Goal: Information Seeking & Learning: Learn about a topic

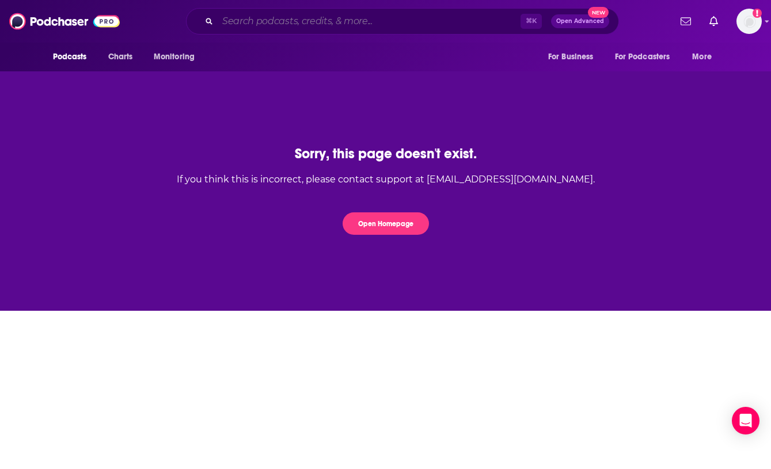
click at [296, 24] on input "Search podcasts, credits, & more..." at bounding box center [369, 21] width 303 height 18
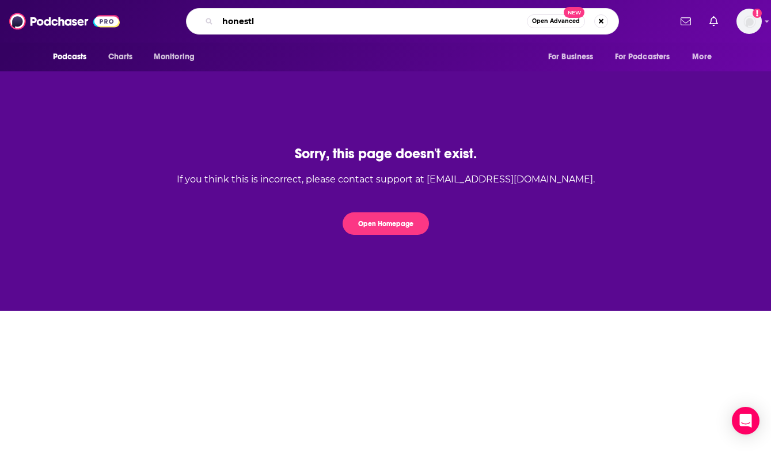
type input "honestly"
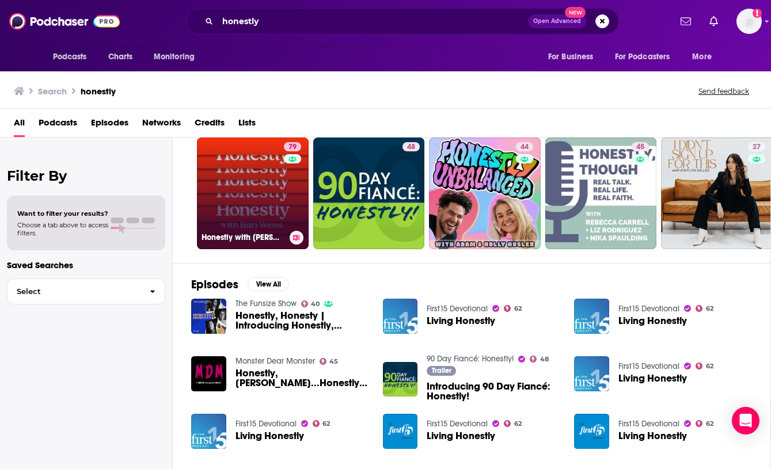
scroll to position [33, 0]
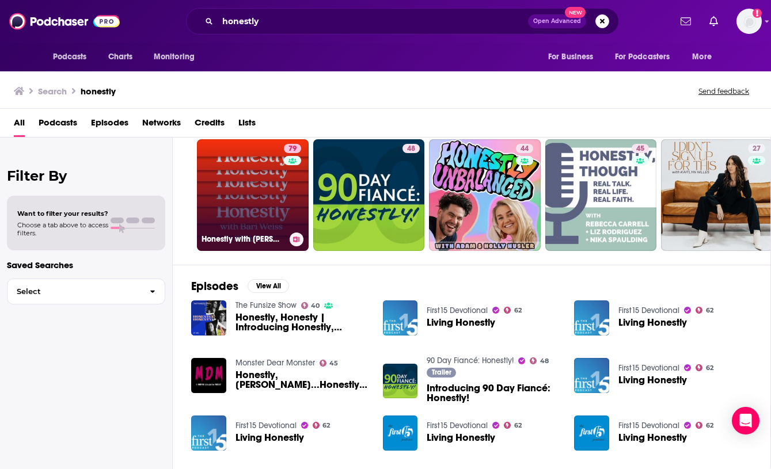
click at [249, 184] on link "79 Honestly with [PERSON_NAME]" at bounding box center [253, 195] width 112 height 112
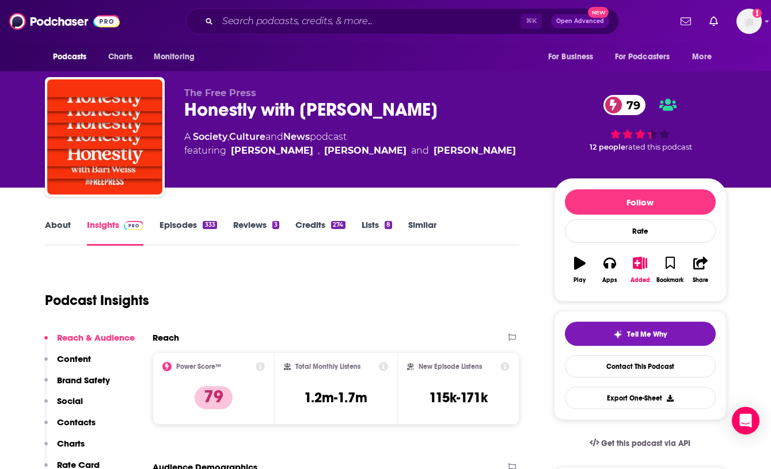
click at [176, 224] on link "Episodes 333" at bounding box center [187, 232] width 57 height 26
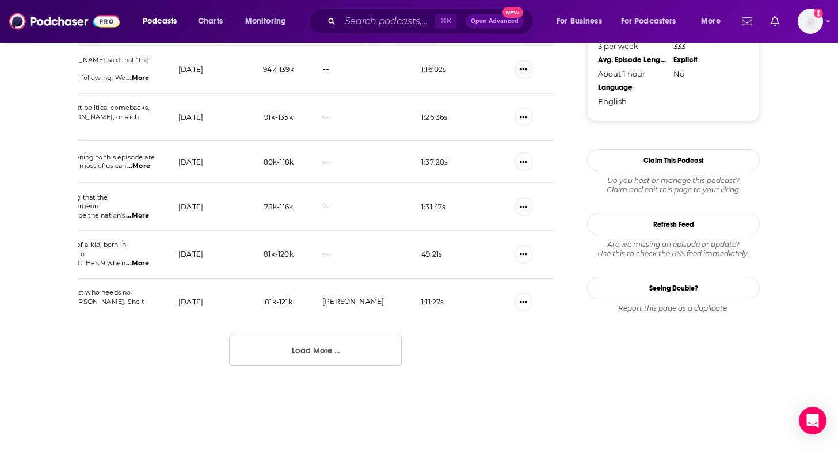
scroll to position [1175, 0]
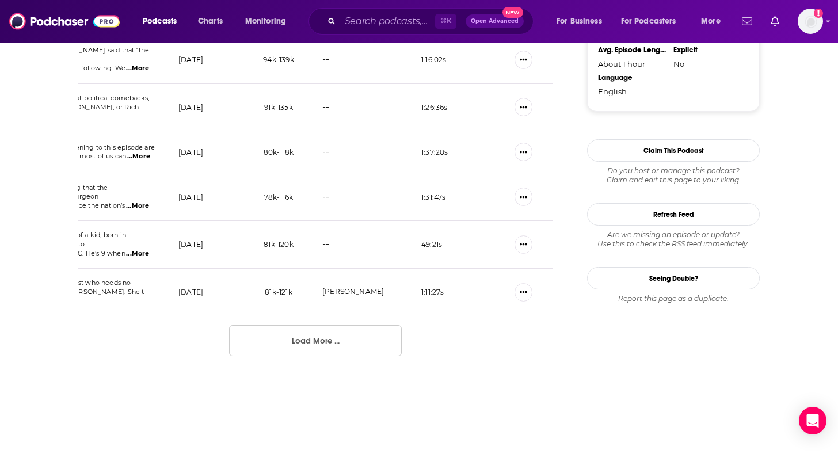
click at [298, 326] on button "Load More ..." at bounding box center [315, 340] width 173 height 31
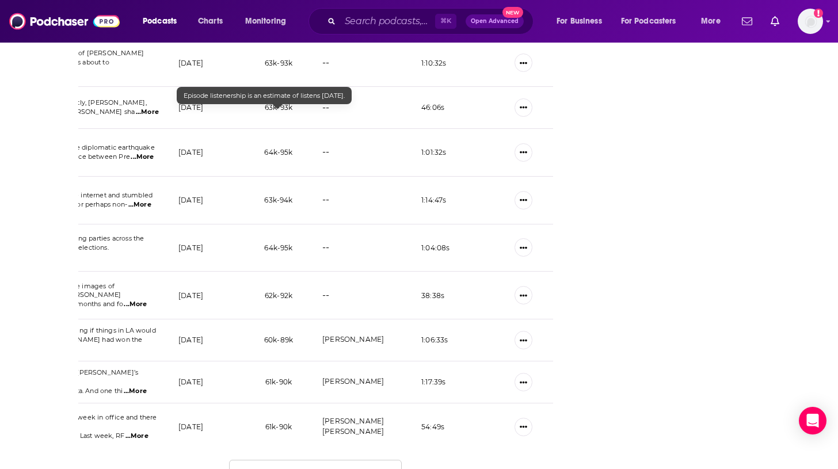
scroll to position [2214, 0]
